Goal: Obtain resource: Download file/media

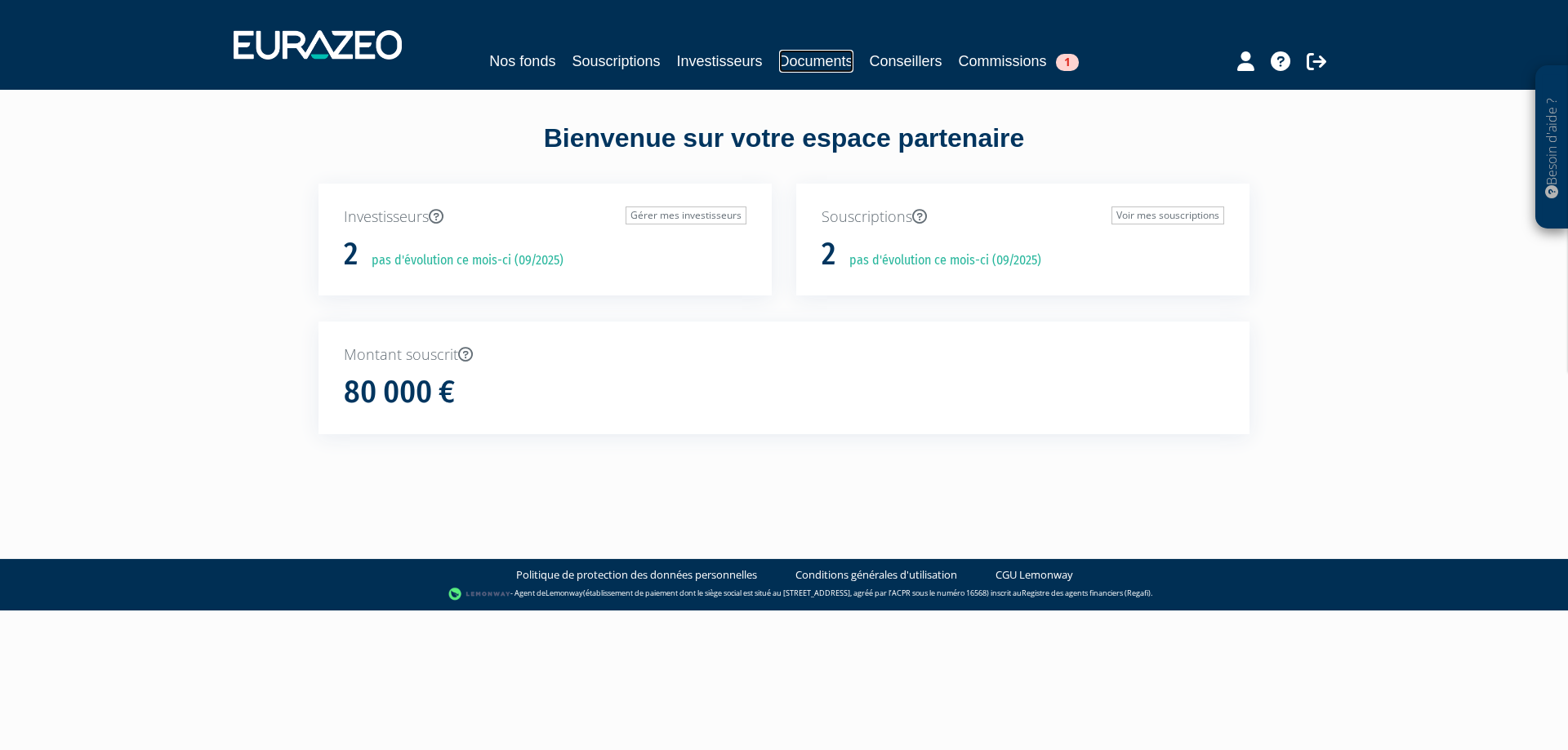
click at [813, 59] on link "Documents" at bounding box center [816, 61] width 74 height 23
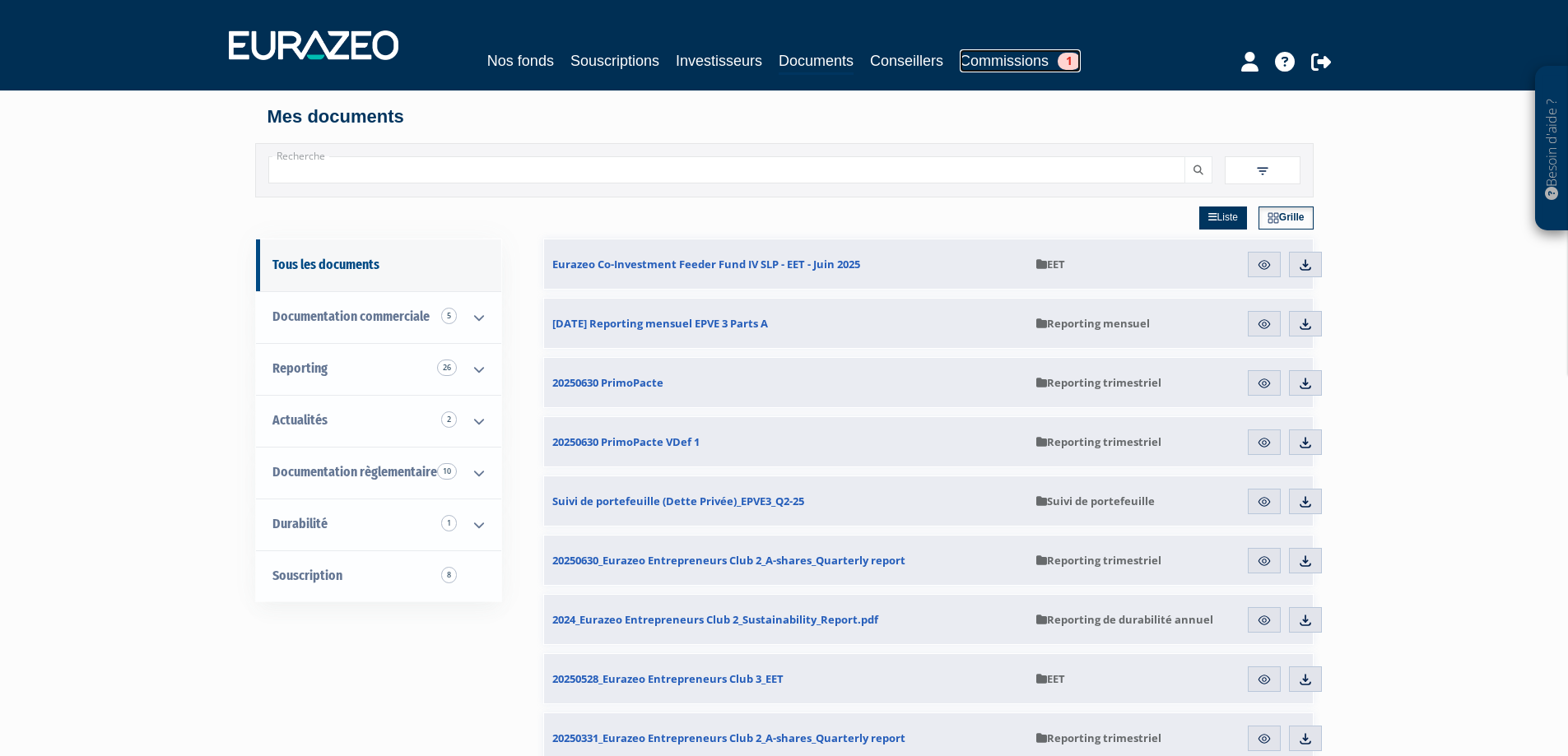
click at [1012, 58] on link "Commissions 1" at bounding box center [1020, 61] width 121 height 23
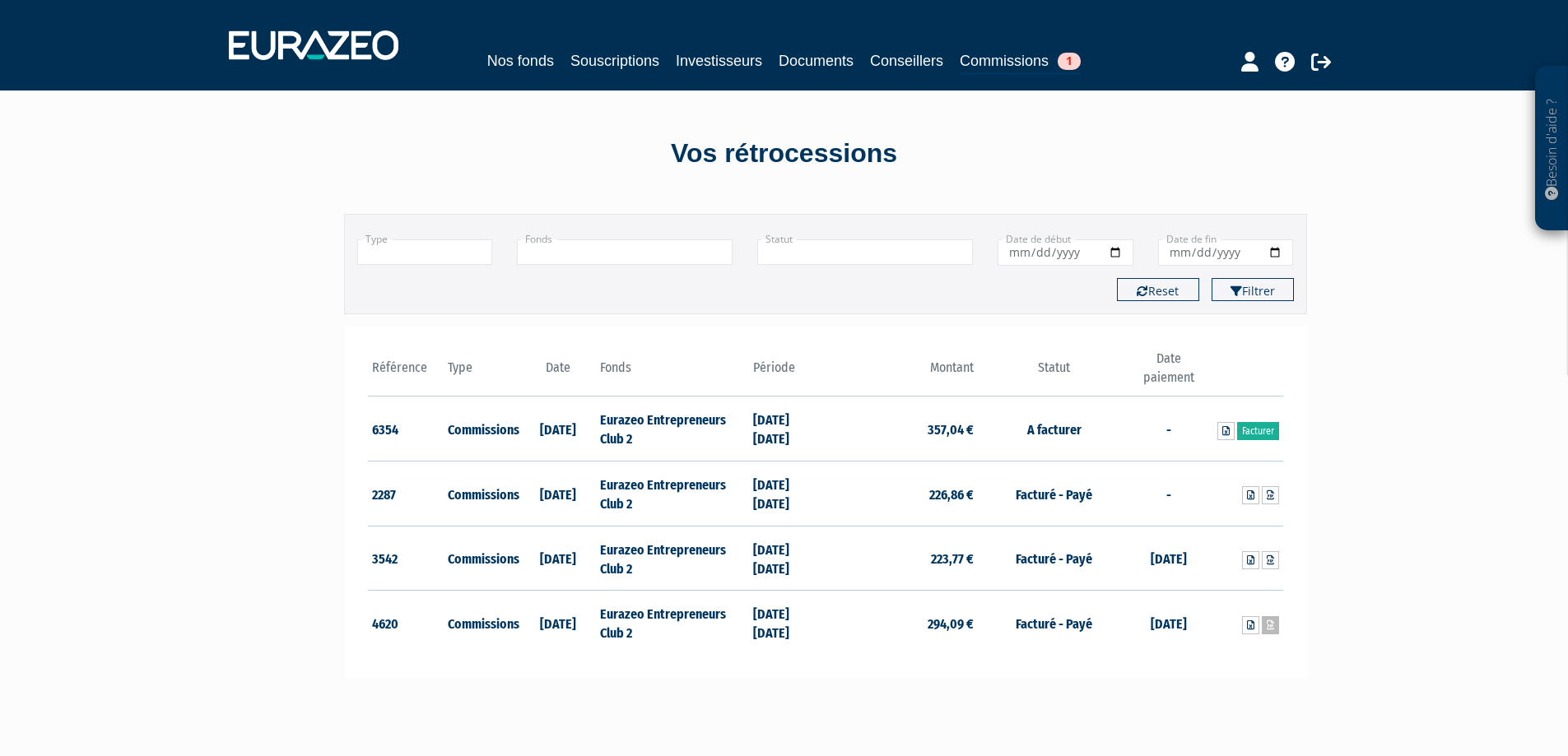
click at [1268, 624] on icon at bounding box center [1271, 625] width 7 height 10
click at [1271, 564] on icon at bounding box center [1271, 560] width 7 height 10
